Goal: Navigation & Orientation: Find specific page/section

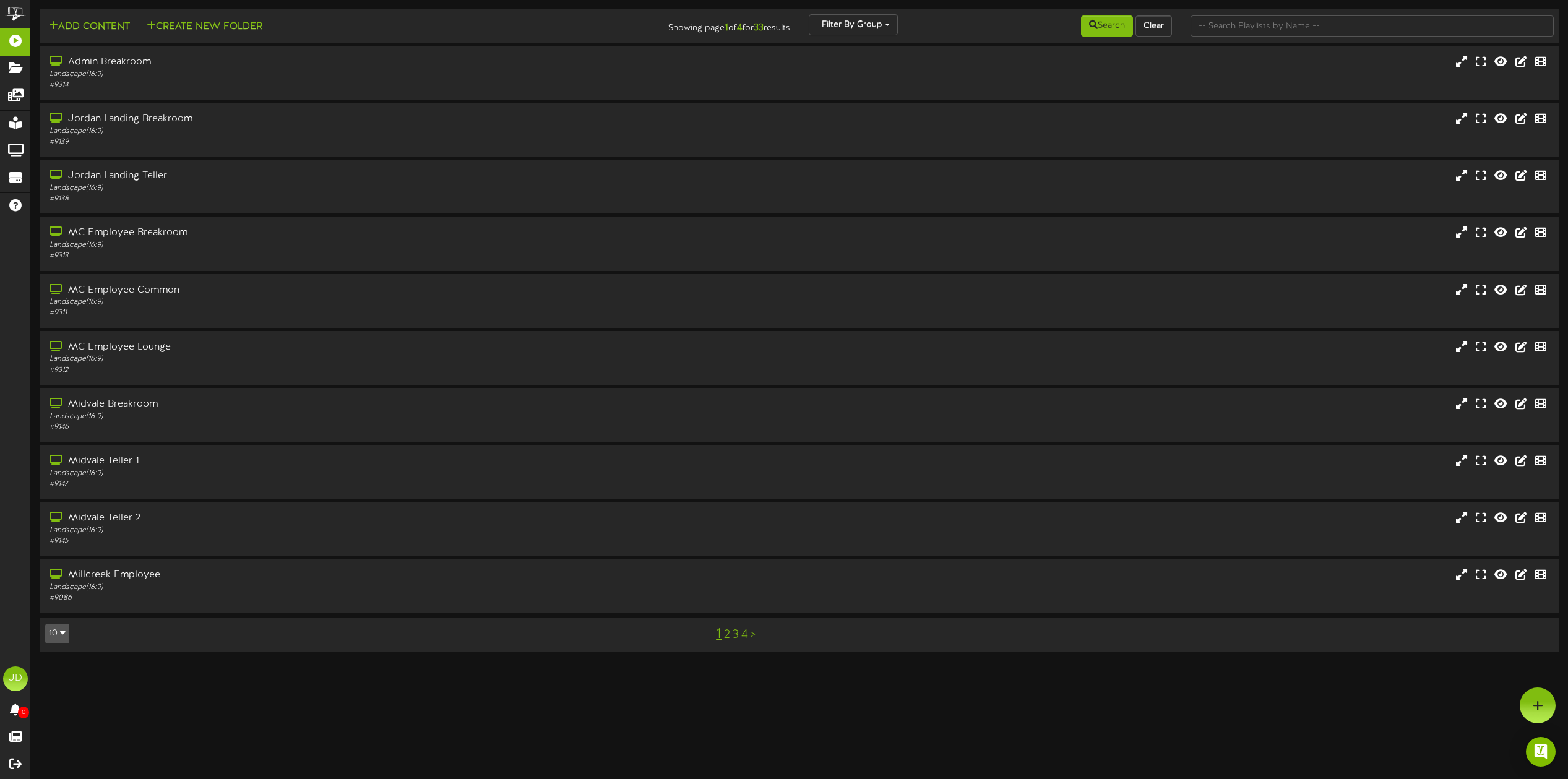
click at [743, 636] on link "4" at bounding box center [744, 635] width 6 height 14
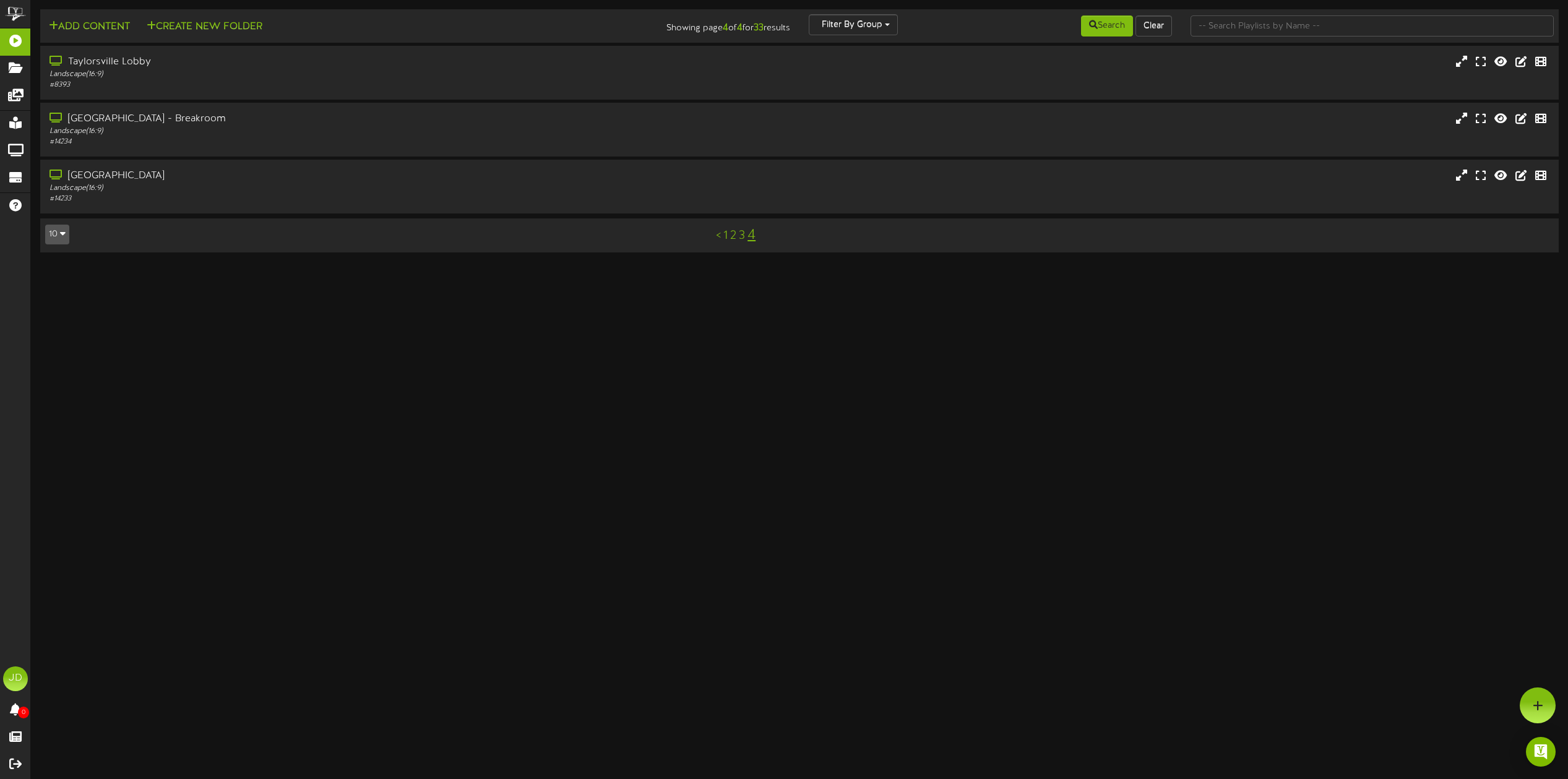
click at [739, 240] on link "3" at bounding box center [742, 235] width 6 height 14
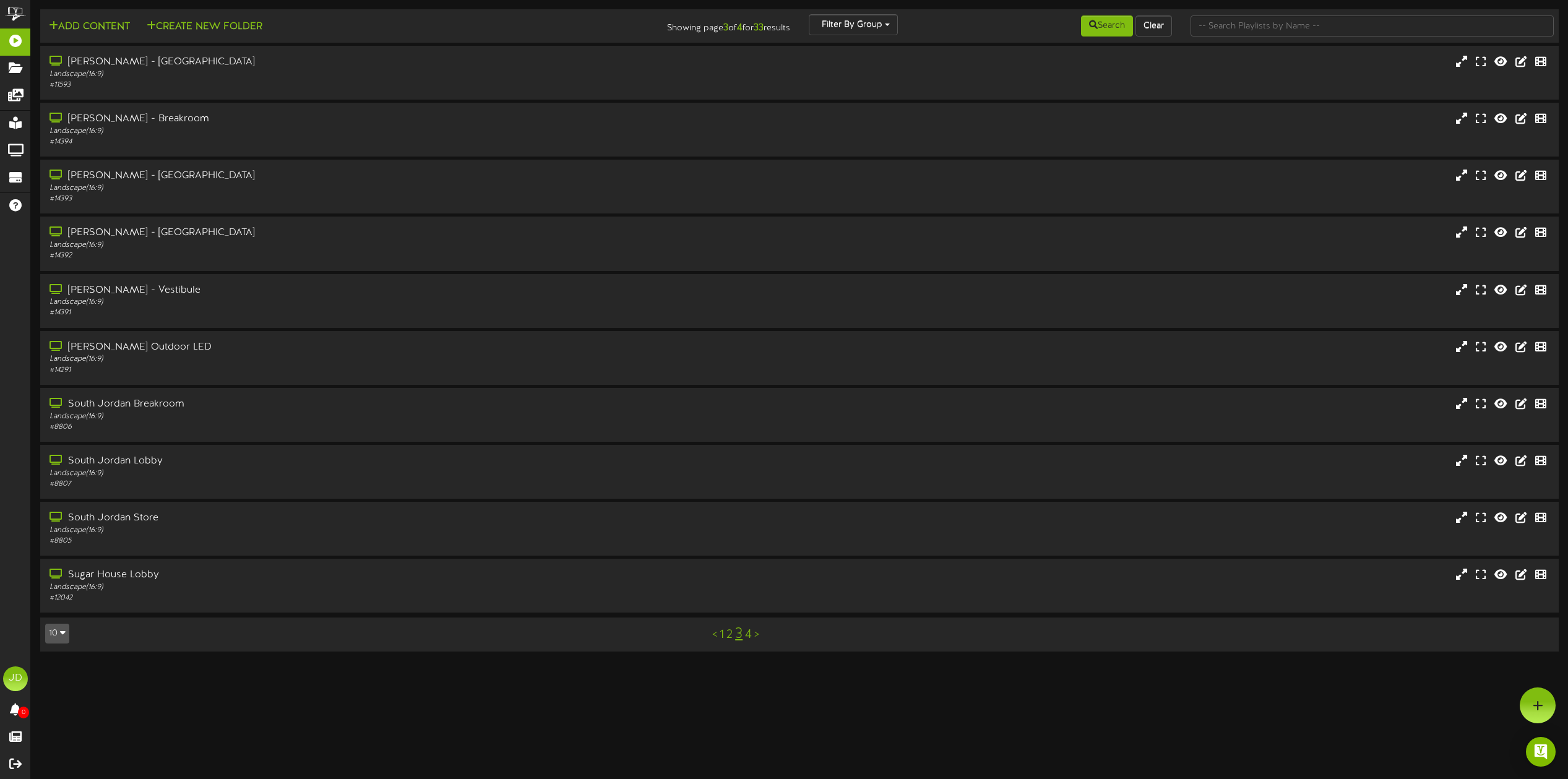
click at [730, 637] on link "2" at bounding box center [729, 635] width 6 height 14
click at [722, 636] on link "1" at bounding box center [722, 635] width 4 height 14
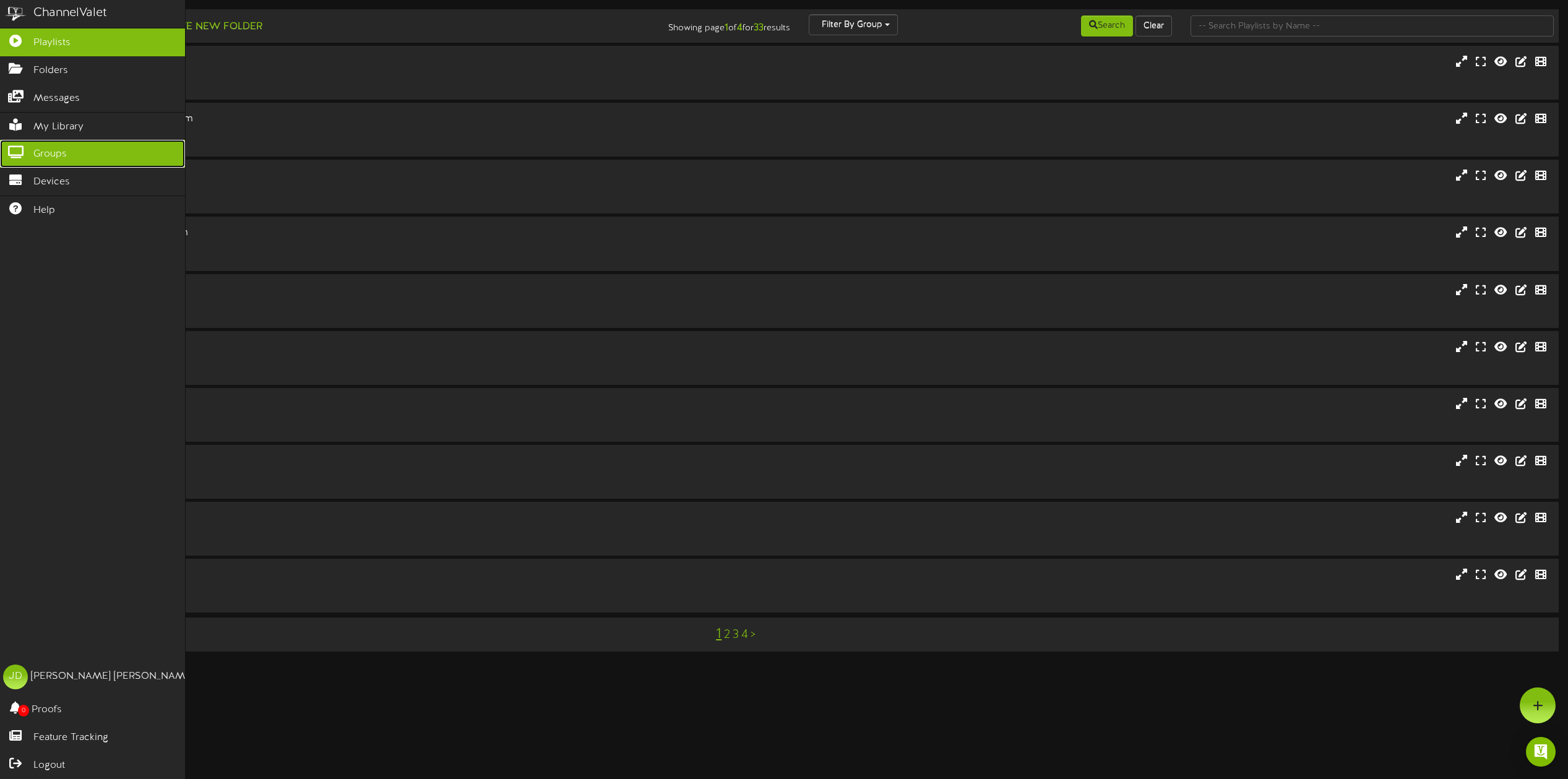
click at [15, 150] on icon at bounding box center [15, 150] width 31 height 9
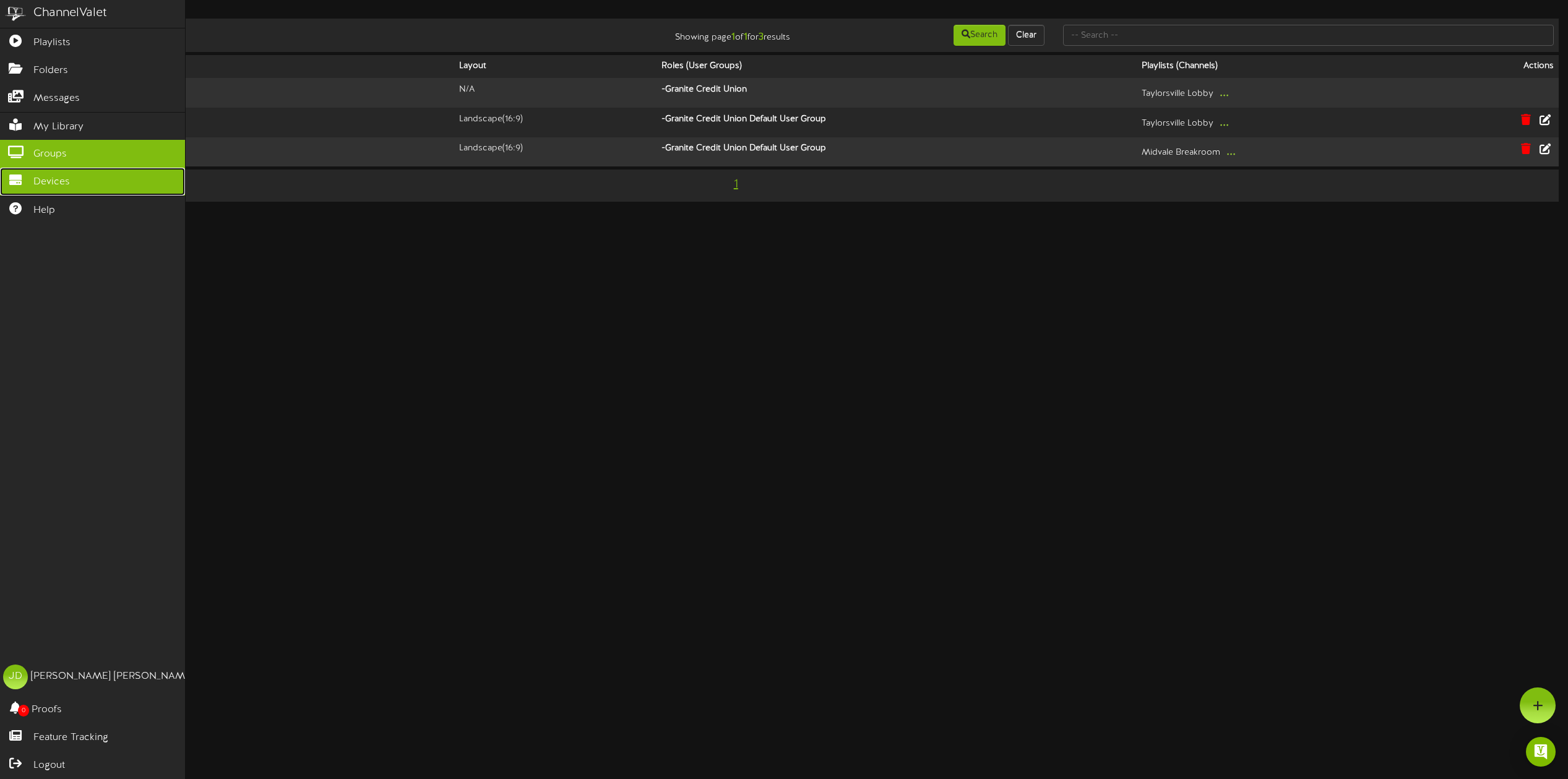
click at [50, 183] on span "Devices" at bounding box center [51, 182] width 37 height 14
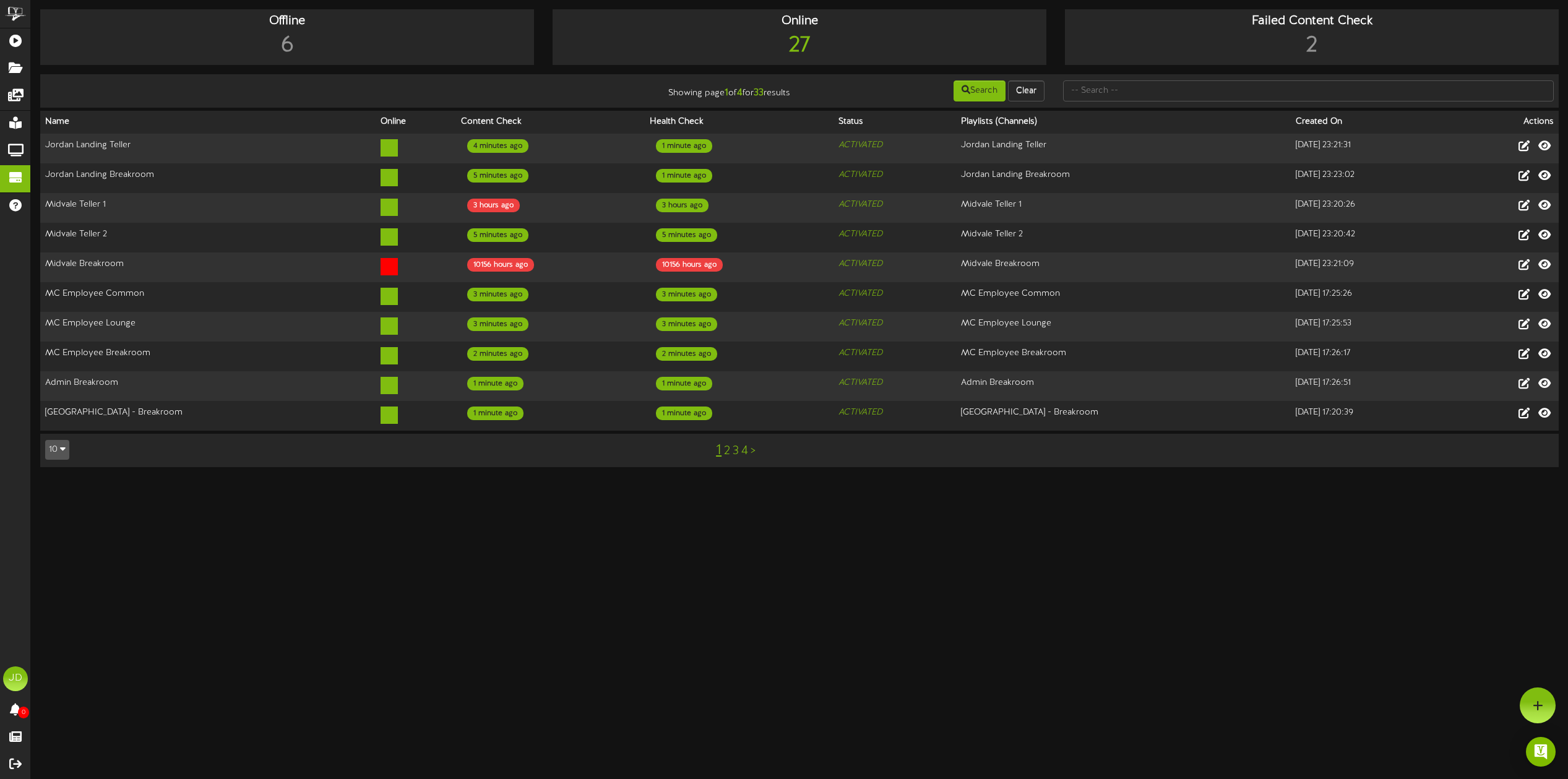
click at [726, 449] on link "2" at bounding box center [727, 451] width 6 height 14
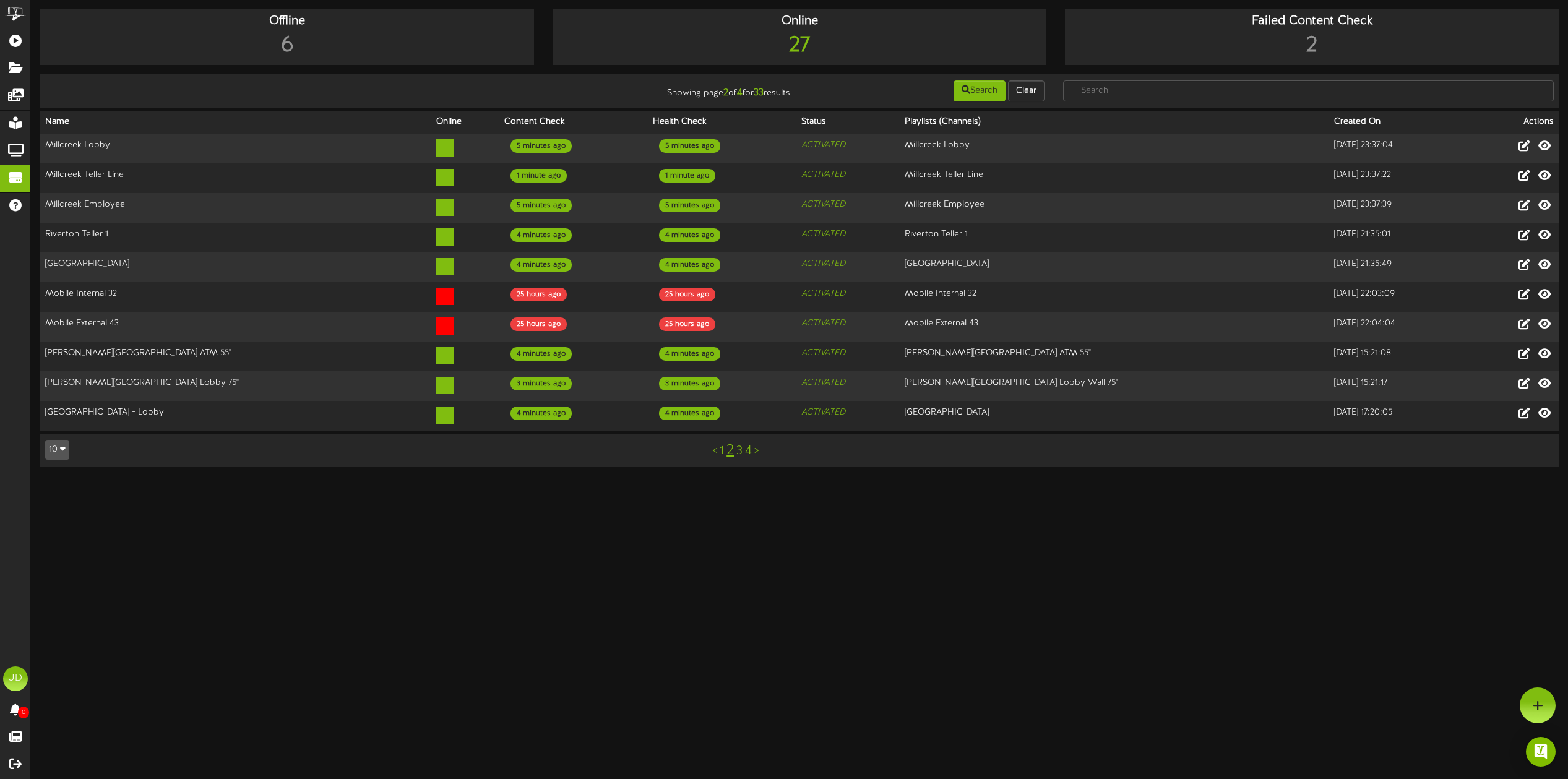
click at [739, 452] on link "3" at bounding box center [739, 451] width 6 height 14
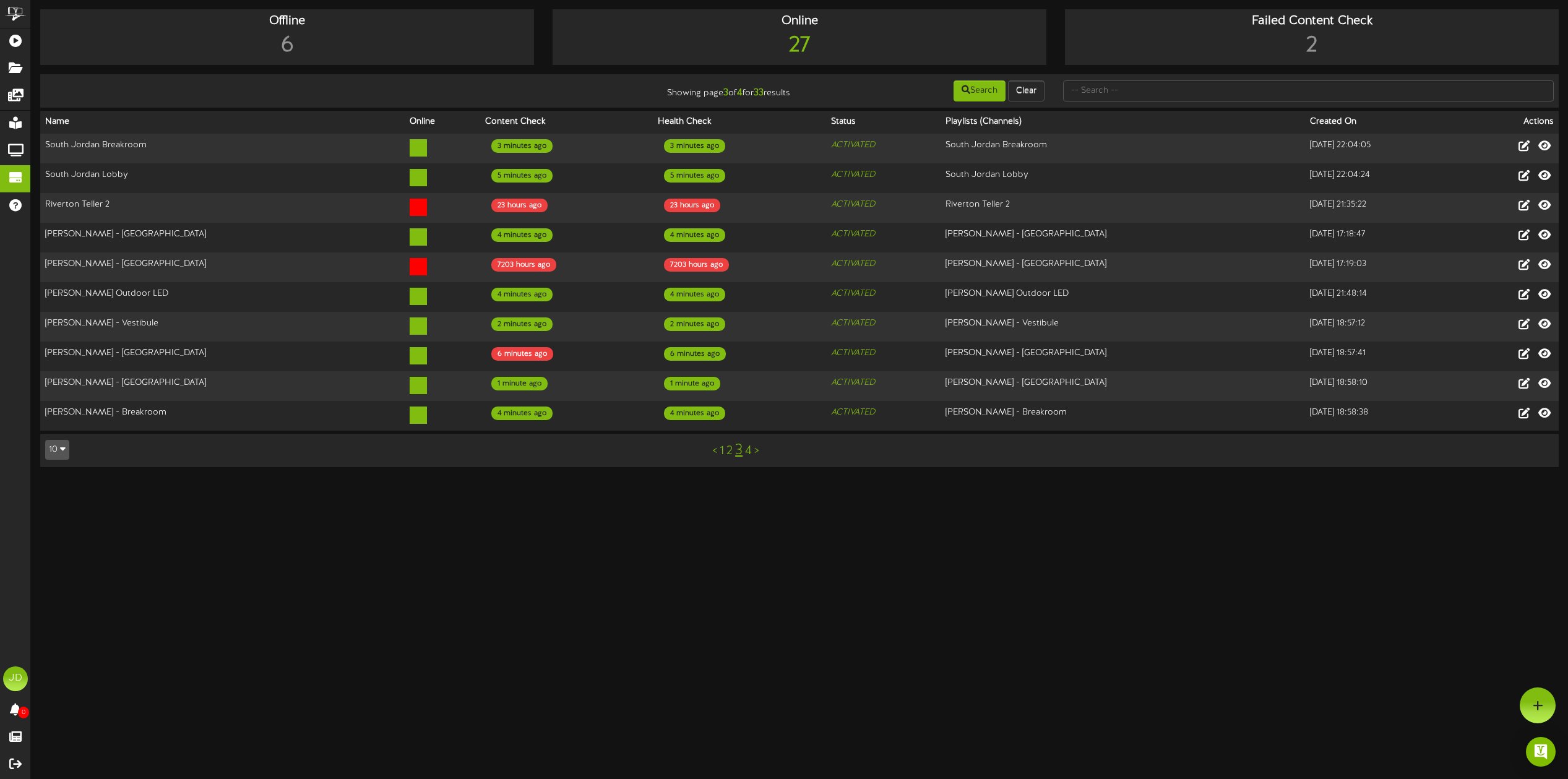
click at [749, 451] on link "4" at bounding box center [748, 451] width 6 height 14
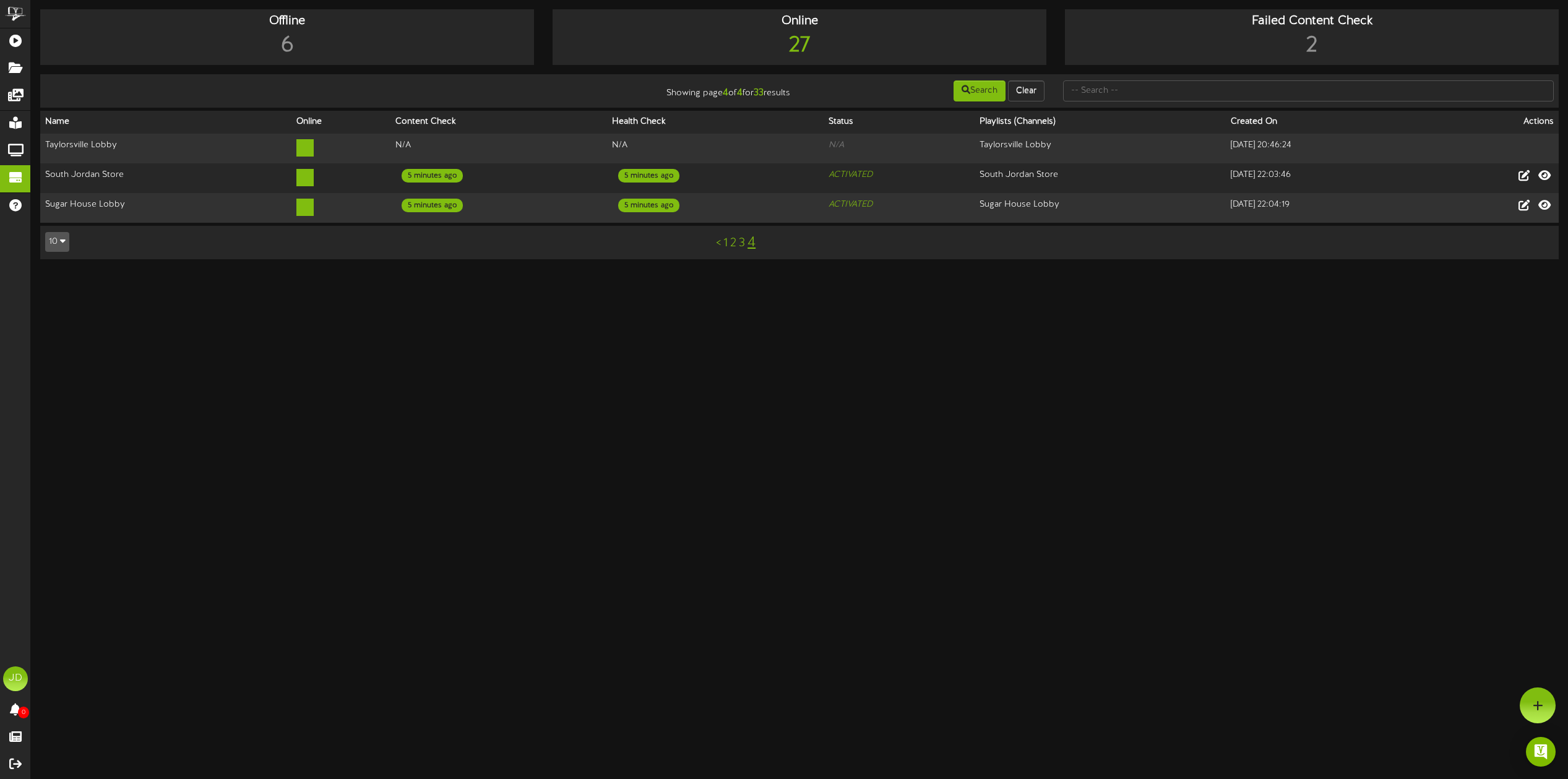
click at [725, 244] on link "1" at bounding box center [726, 243] width 4 height 14
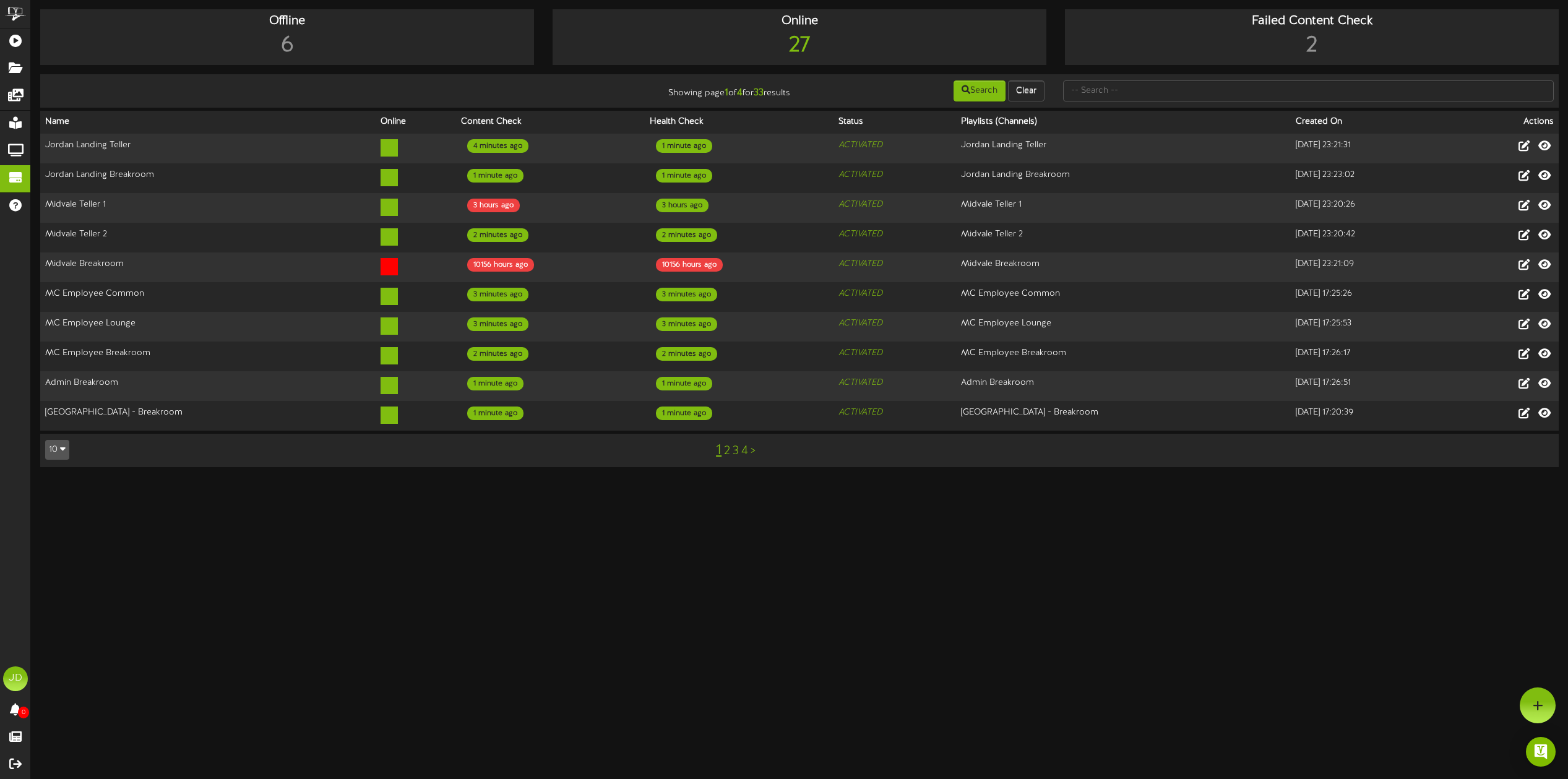
click at [728, 452] on link "2" at bounding box center [727, 451] width 6 height 14
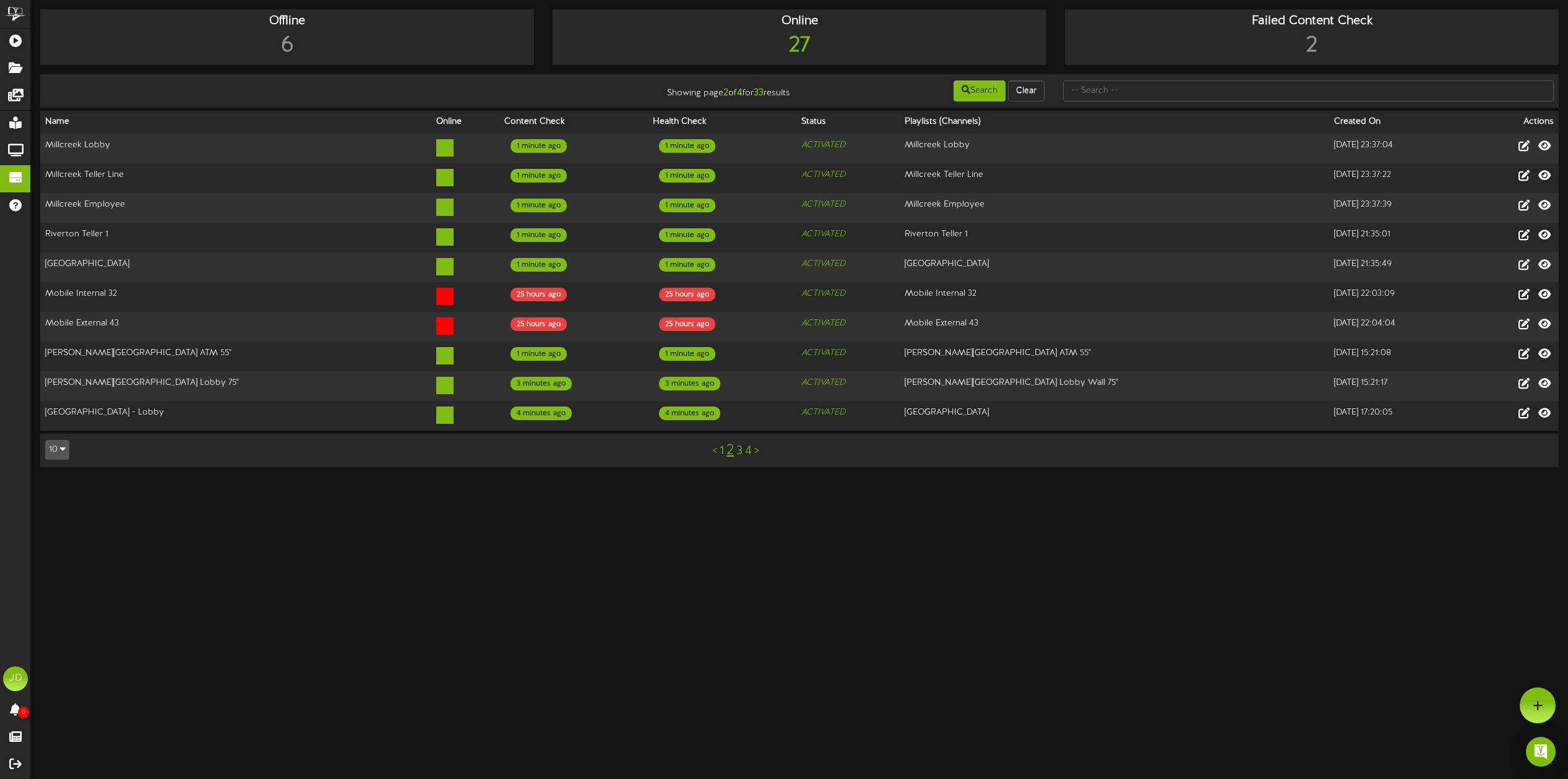
click at [738, 451] on link "3" at bounding box center [739, 451] width 6 height 14
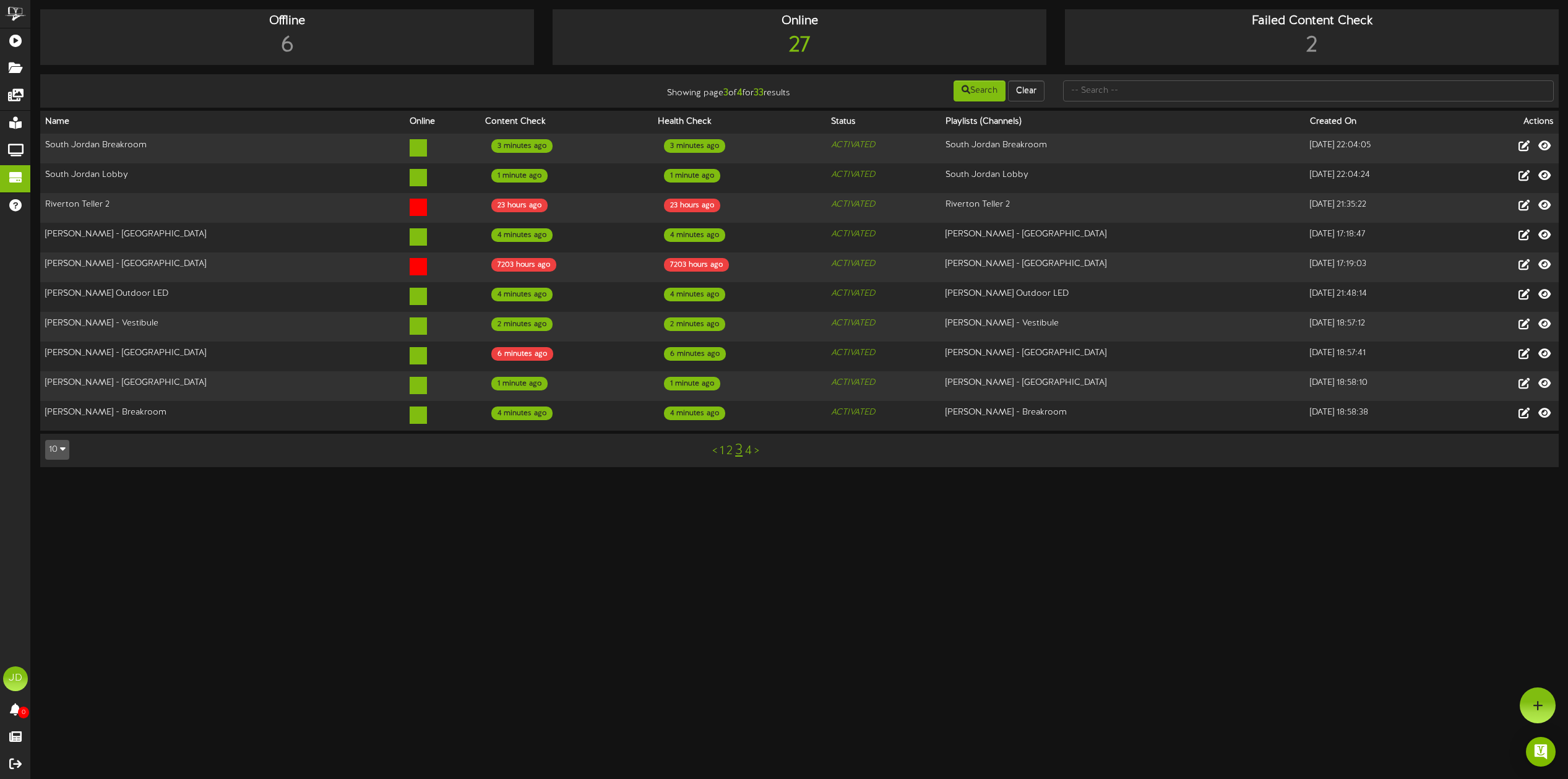
click at [724, 479] on html "ChannelValet Playlists Folders Messages My Library Groups Devices Help [PERSON_…" at bounding box center [784, 240] width 1568 height 479
